Goal: Information Seeking & Learning: Find specific fact

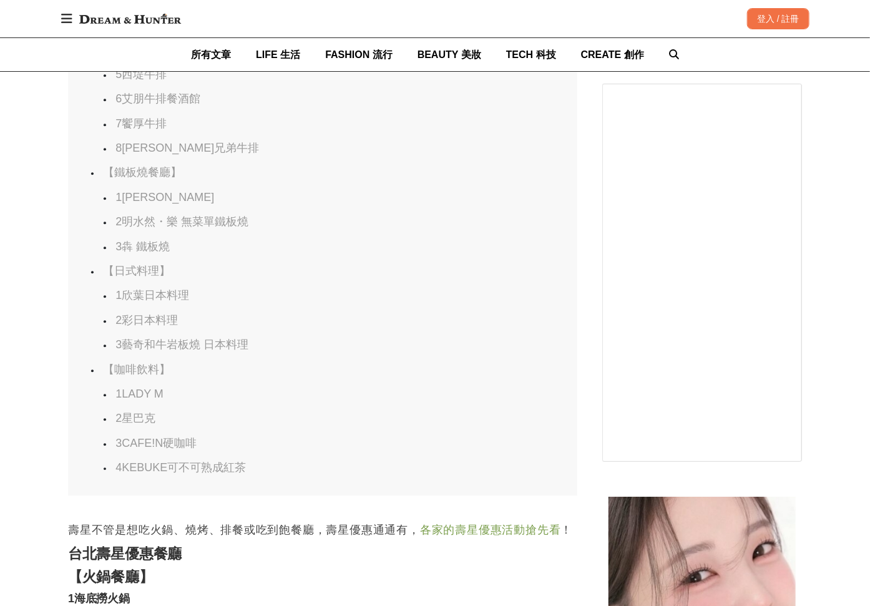
scroll to position [1499, 0]
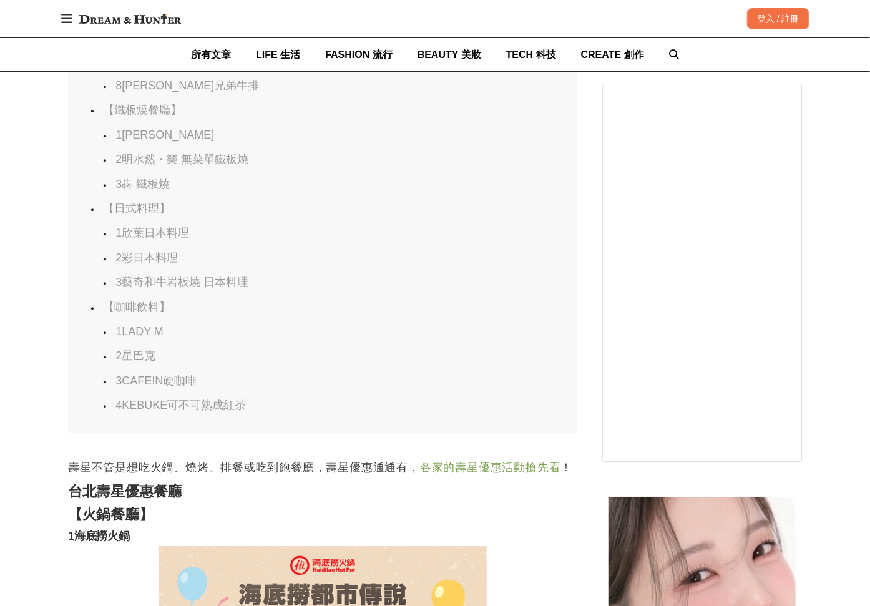
click at [185, 92] on link "8[PERSON_NAME]兄弟牛排" at bounding box center [188, 85] width 144 height 12
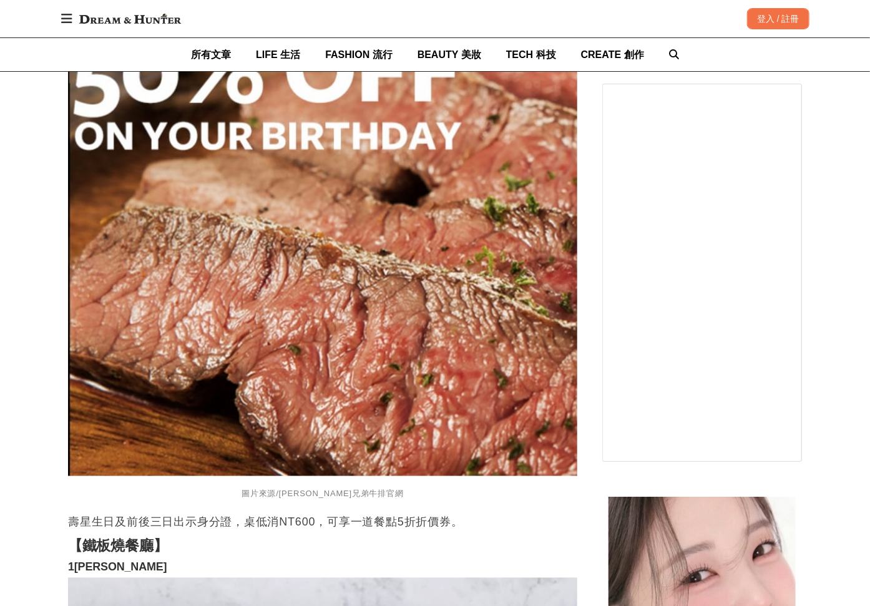
scroll to position [16139, 0]
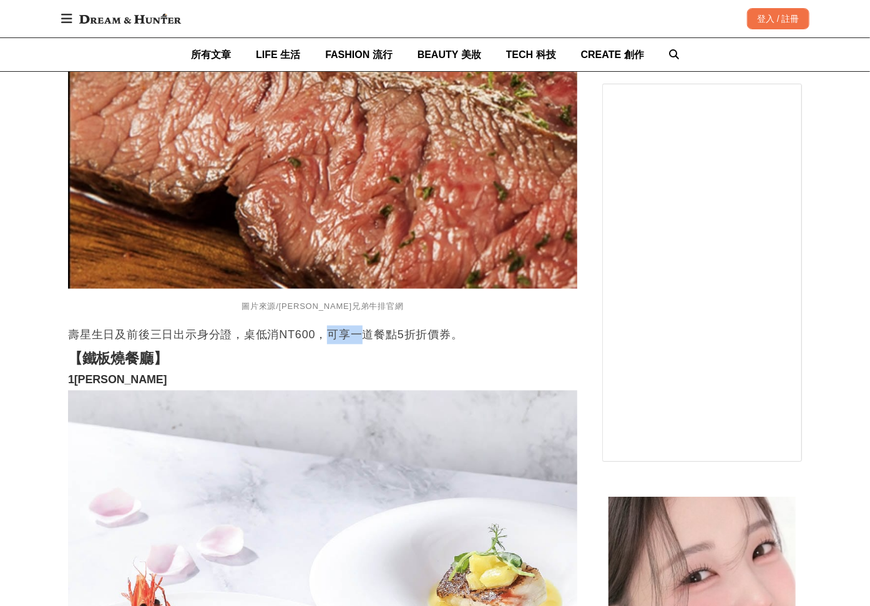
drag, startPoint x: 333, startPoint y: 399, endPoint x: 368, endPoint y: 399, distance: 35.0
click at [368, 345] on p "壽星生日及前後三日出示身分證，桌低消NT600，可享一道餐點5折折價券。" at bounding box center [323, 335] width 510 height 19
click at [288, 345] on p "壽星生日及前後三日出示身分證，桌低消NT600，可享一道餐點5折折價券。" at bounding box center [323, 335] width 510 height 19
drag, startPoint x: 137, startPoint y: 392, endPoint x: 172, endPoint y: 392, distance: 35.0
click at [172, 345] on p "壽星生日及前後三日出示身分證，桌低消NT600，可享一道餐點5折折價券。" at bounding box center [323, 335] width 510 height 19
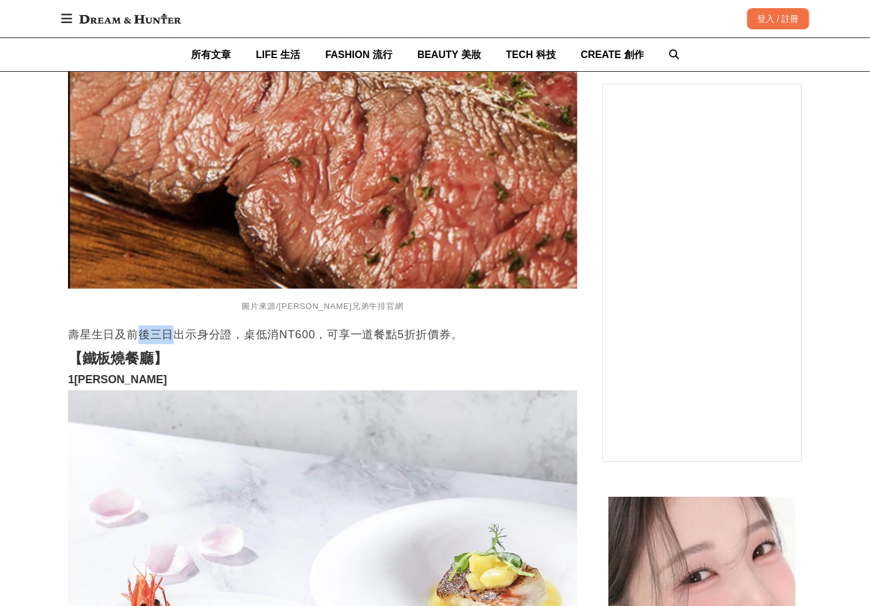
scroll to position [16077, 0]
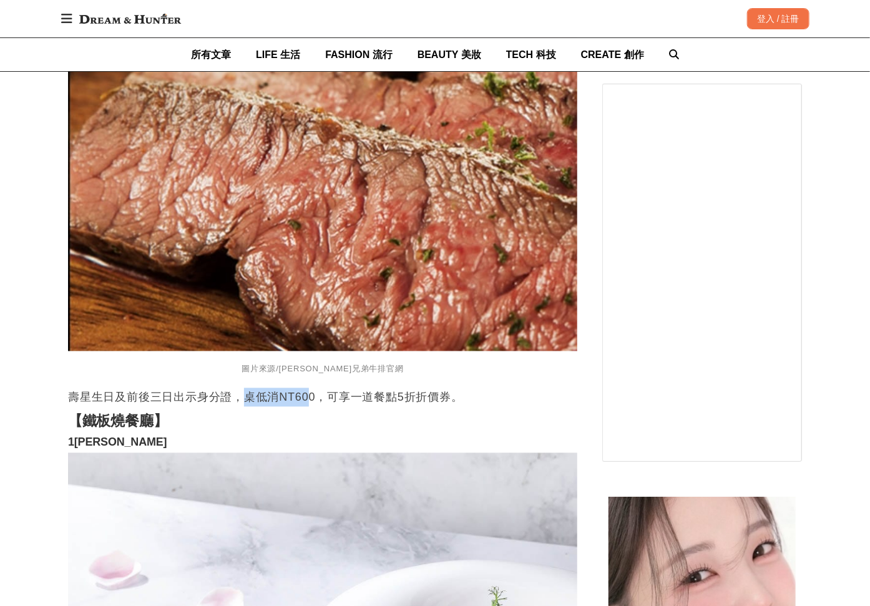
drag, startPoint x: 250, startPoint y: 459, endPoint x: 312, endPoint y: 459, distance: 61.8
click at [312, 407] on p "壽星生日及前後三日出示身分證，桌低消NT600，可享一道餐點5折折價券。" at bounding box center [323, 397] width 510 height 19
click at [267, 407] on p "壽星生日及前後三日出示身分證，桌低消NT600，可享一道餐點5折折價券。" at bounding box center [323, 397] width 510 height 19
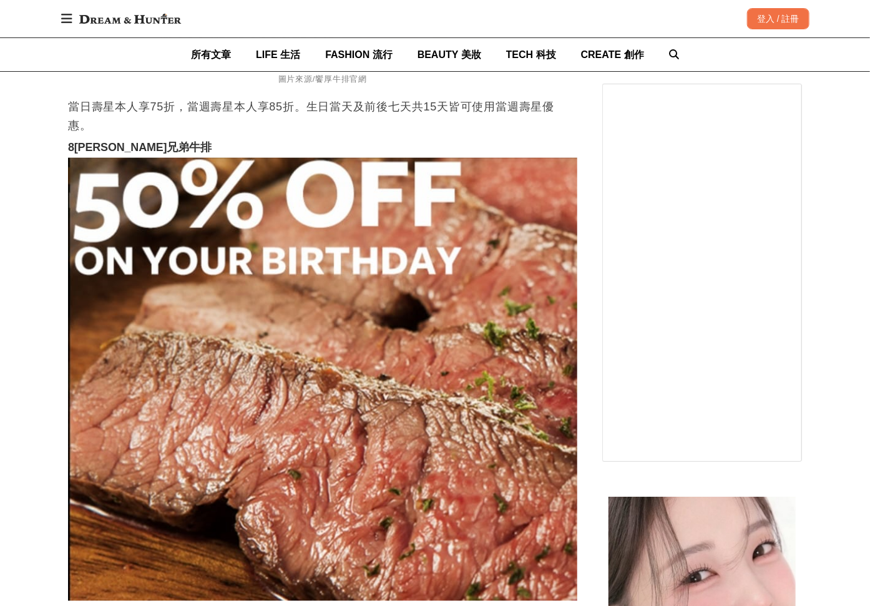
scroll to position [15765, 0]
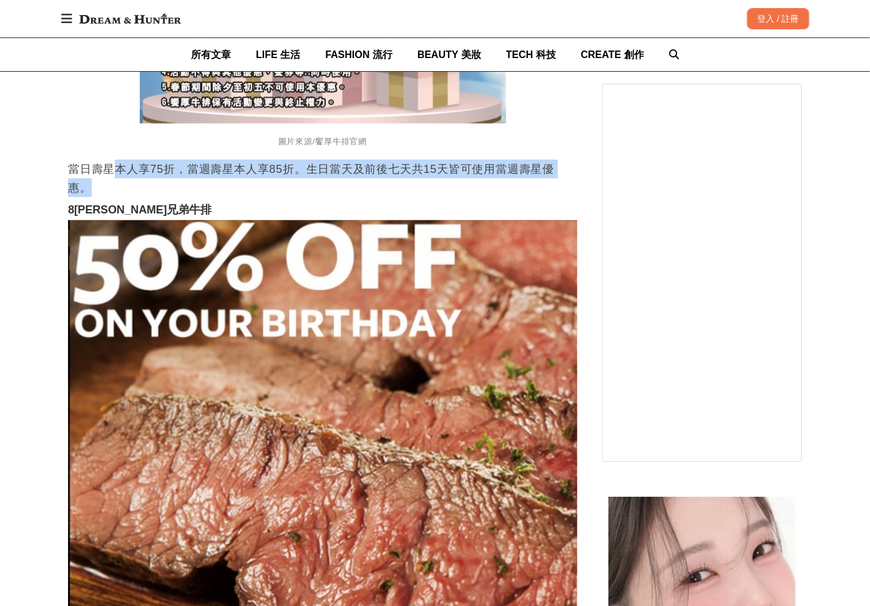
drag, startPoint x: 120, startPoint y: 230, endPoint x: 143, endPoint y: 242, distance: 25.7
click at [143, 197] on p "當日壽星本人享75折，當週壽星本人享85折。生日當天及前後七天共15天皆可使用當週壽星優惠。" at bounding box center [323, 178] width 510 height 37
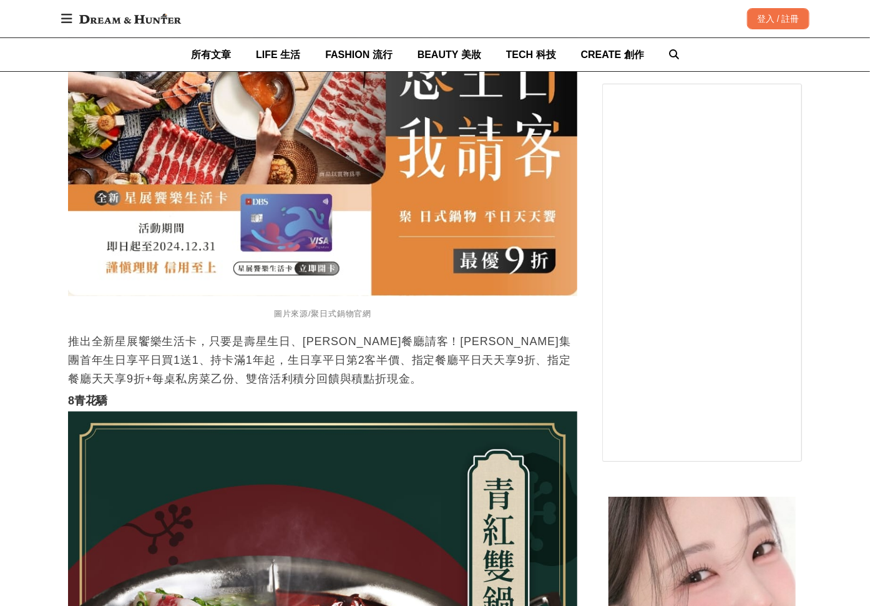
scroll to position [5385, 0]
